Goal: Check status: Check status

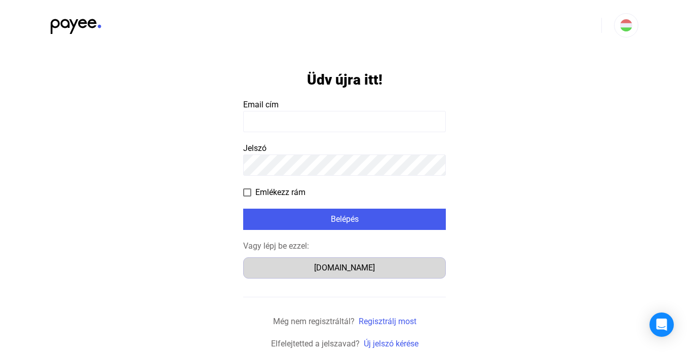
click at [333, 266] on div "[DOMAIN_NAME]" at bounding box center [345, 268] width 196 height 12
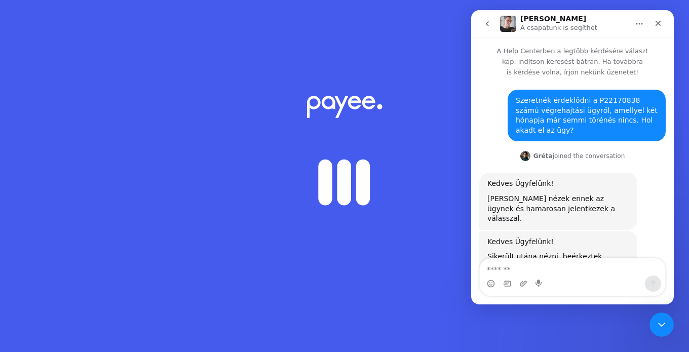
scroll to position [51, 0]
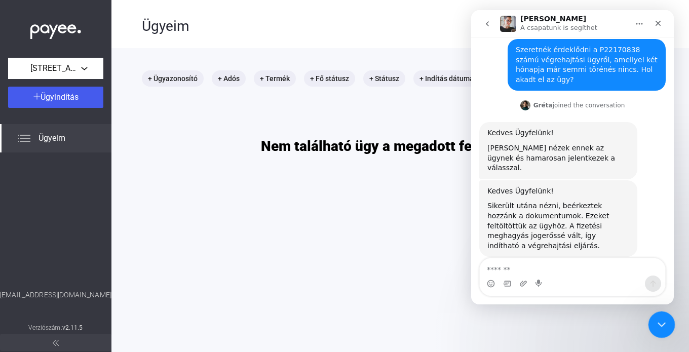
click at [664, 326] on icon "Intercom üzenőfelület bezárása" at bounding box center [660, 323] width 12 height 12
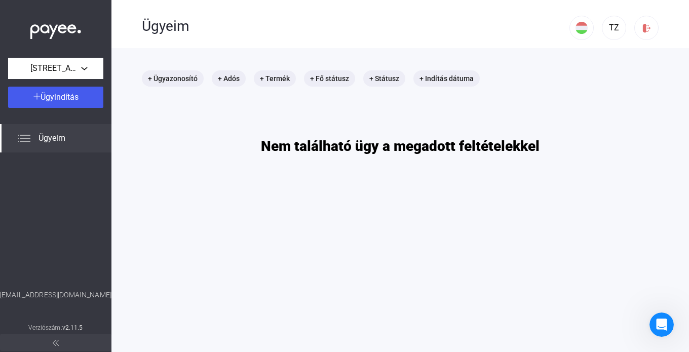
scroll to position [51, 0]
click at [27, 61] on button "Tátra utca 4. Társasház" at bounding box center [55, 68] width 95 height 21
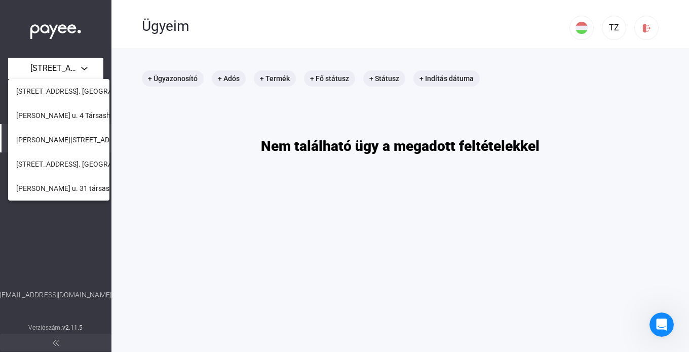
click at [63, 166] on span "Balzac utca 12. Társasház" at bounding box center [83, 164] width 134 height 12
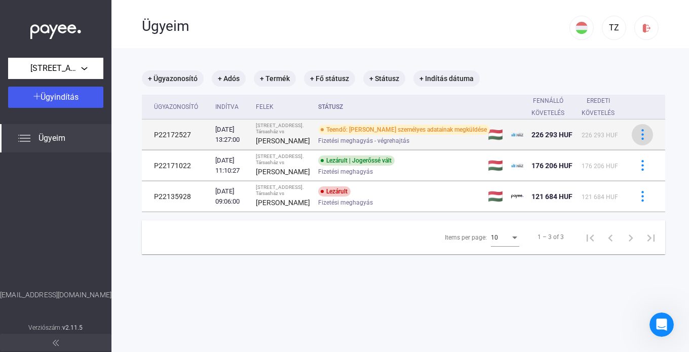
click at [638, 140] on img at bounding box center [643, 134] width 11 height 11
click at [439, 129] on div at bounding box center [344, 176] width 689 height 352
click at [388, 144] on div "Fizetési meghagyás - végrehajtás" at bounding box center [399, 141] width 162 height 8
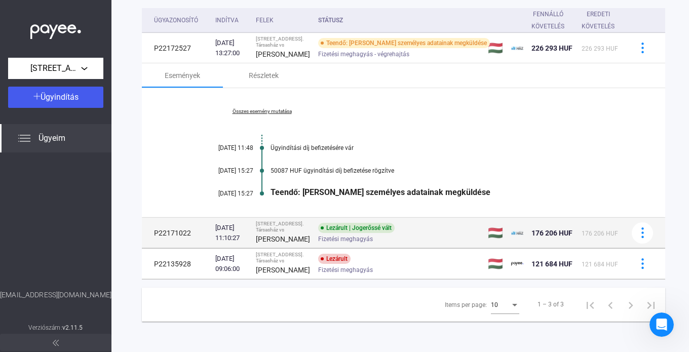
click at [403, 223] on td "Lezárult | Jogerőssé vált Fizetési meghagyás" at bounding box center [399, 233] width 170 height 30
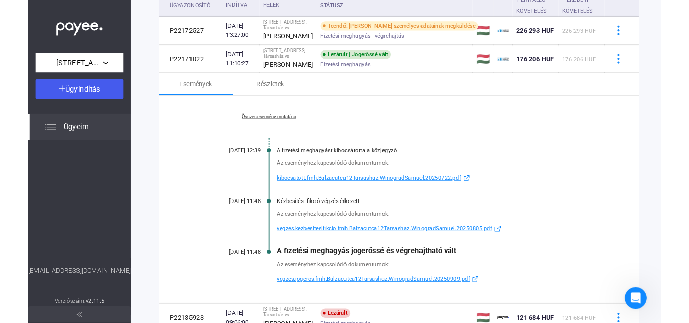
scroll to position [203, 0]
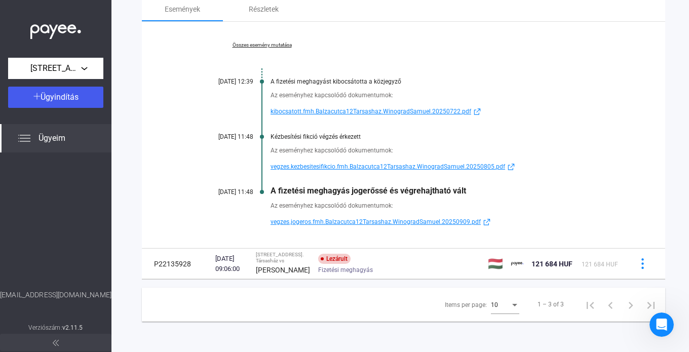
click at [372, 222] on div "Az eseményhez kapcsolódó dokumentumok: vegzes.jogeros.fmh.Balzacutca12Tarsashaz…" at bounding box center [404, 212] width 422 height 32
click at [368, 225] on span "vegzes.jogeros.fmh.Balzacutca12Tarsashaz.WinogradSamuel.20250909.pdf" at bounding box center [376, 222] width 210 height 12
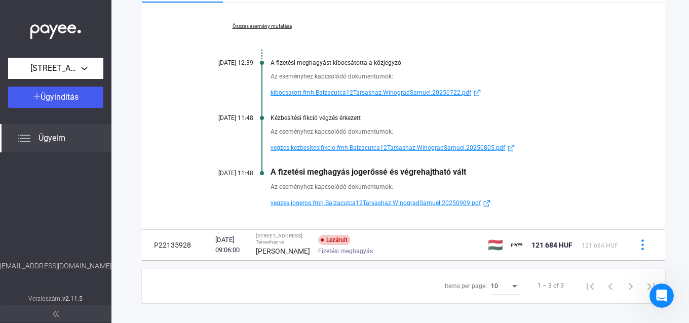
scroll to position [80, 0]
click at [315, 99] on span "kibocsatott.fmh.Balzacutca12Tarsashaz.WinogradSamuel.20250722.pdf" at bounding box center [371, 93] width 201 height 12
click at [60, 60] on button "Balzac utca 12. Társasház" at bounding box center [55, 68] width 95 height 21
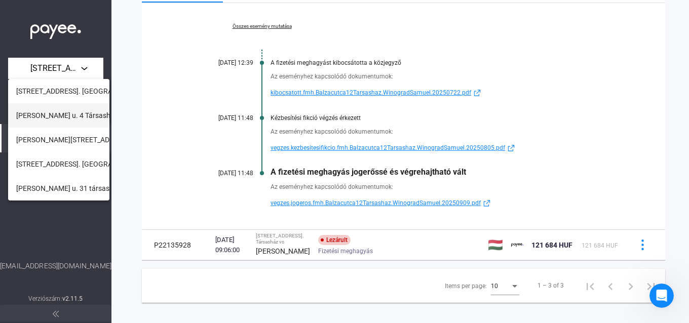
click at [53, 116] on span "Budai Nagy Antal u. 4 Társasház" at bounding box center [67, 115] width 102 height 12
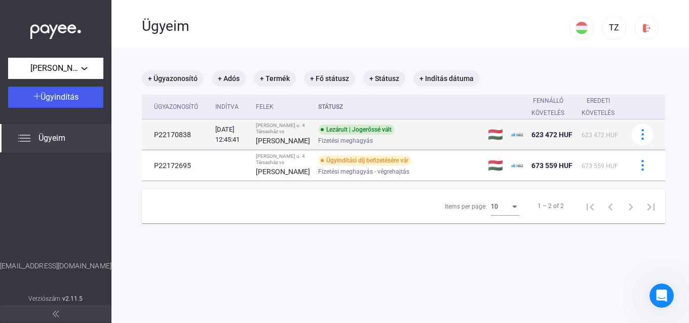
click at [365, 144] on div "Fizetési meghagyás" at bounding box center [399, 141] width 162 height 8
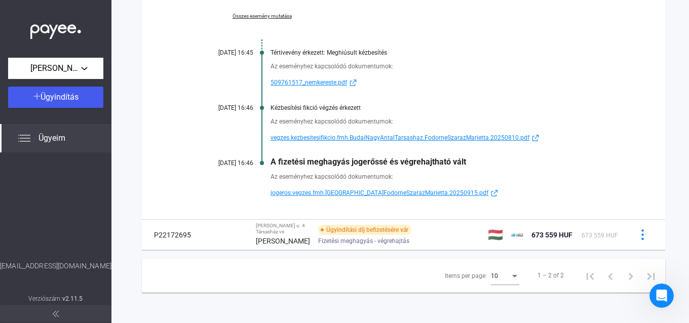
scroll to position [80, 0]
